Goal: Information Seeking & Learning: Learn about a topic

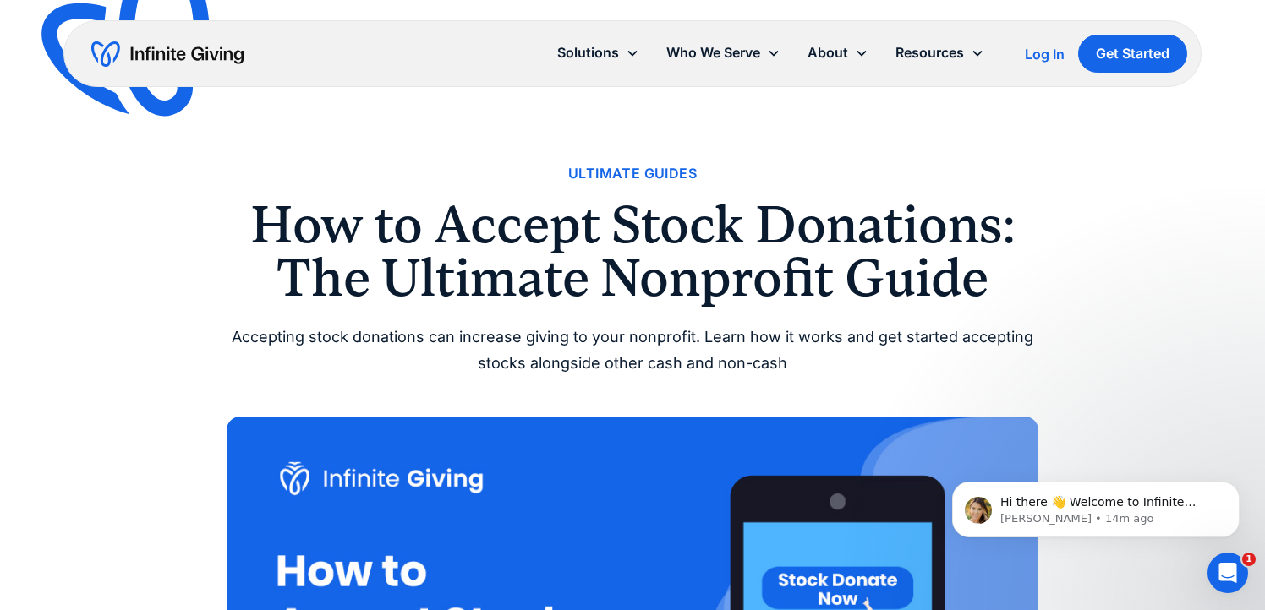
click at [222, 57] on img "home" at bounding box center [167, 54] width 152 height 27
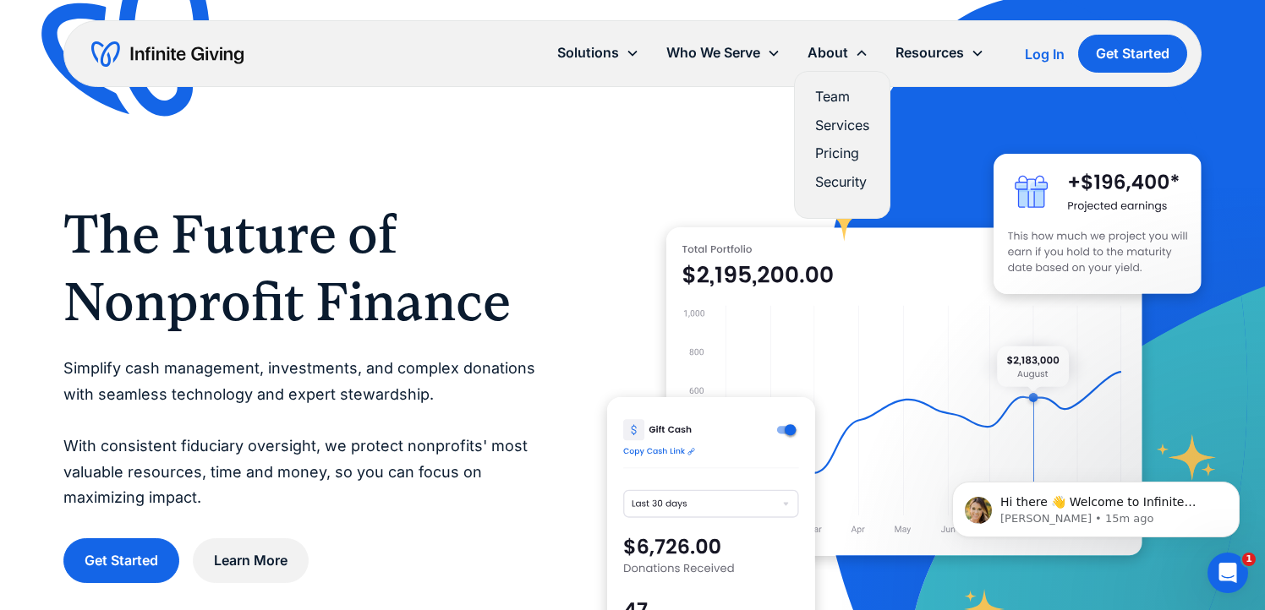
click at [834, 128] on link "Services" at bounding box center [842, 125] width 54 height 23
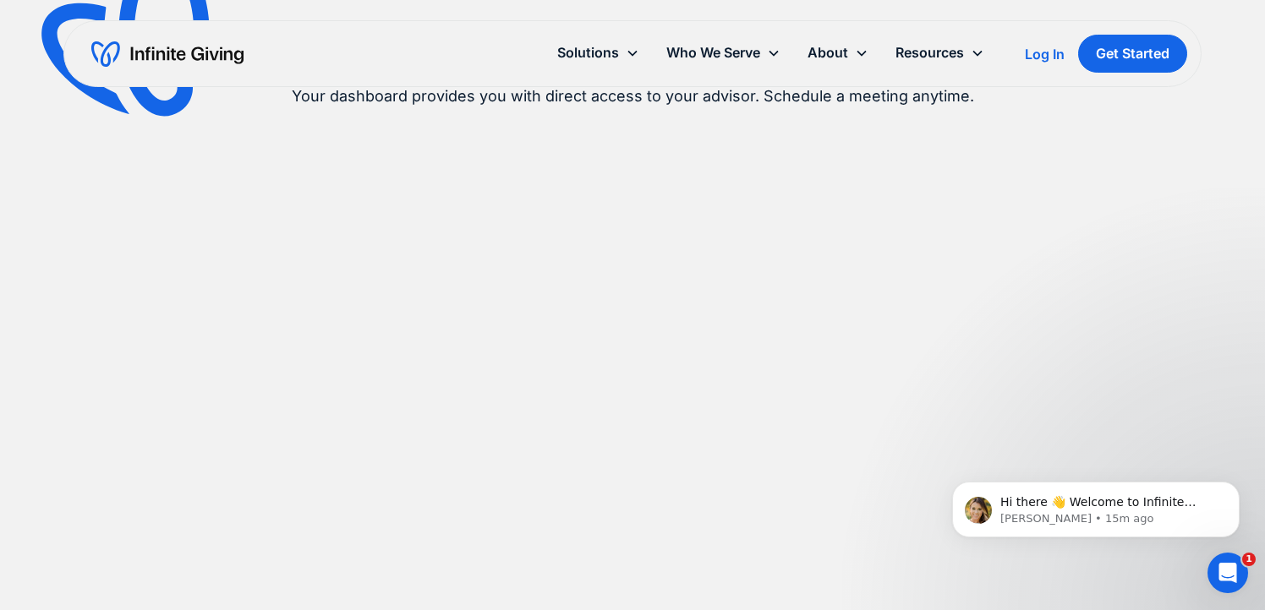
scroll to position [1224, 0]
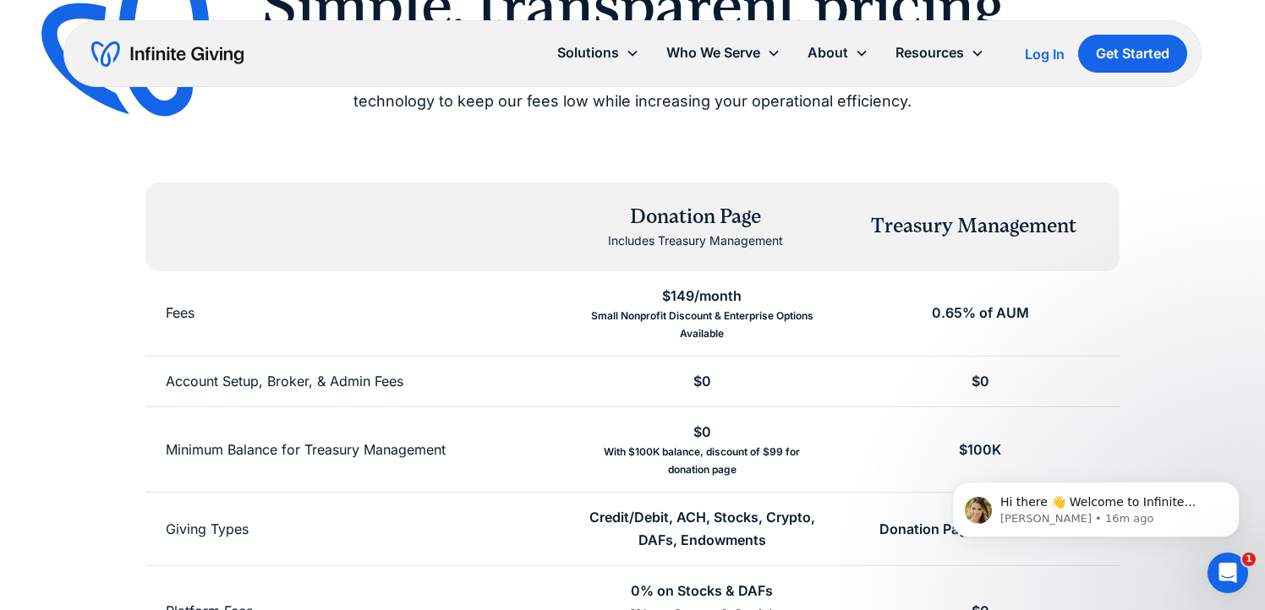
scroll to position [188, 0]
